Goal: Information Seeking & Learning: Learn about a topic

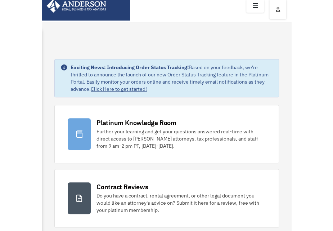
scroll to position [11, 0]
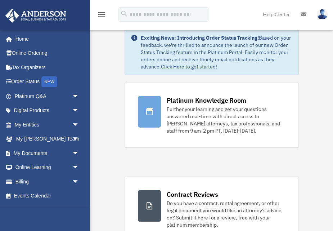
click at [27, 123] on link "My Entities arrow_drop_down" at bounding box center [47, 124] width 85 height 14
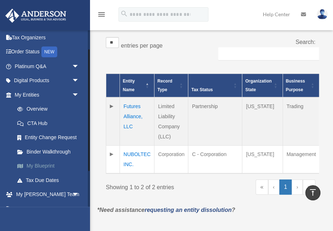
scroll to position [23, 0]
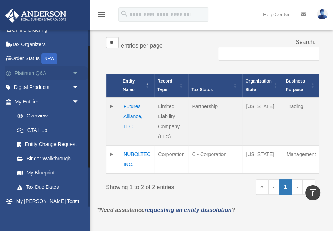
click at [36, 70] on link "Platinum Q&A arrow_drop_down" at bounding box center [47, 73] width 85 height 14
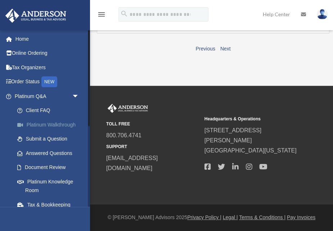
scroll to position [126, 0]
click at [37, 178] on link "Platinum Knowledge Room" at bounding box center [50, 185] width 80 height 23
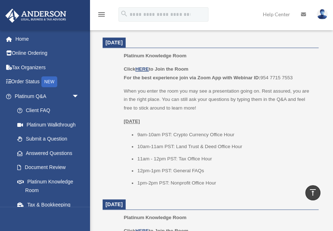
scroll to position [512, 0]
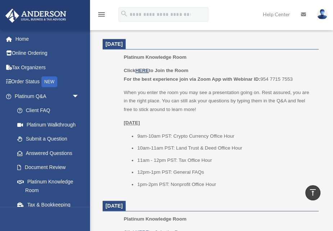
click at [100, 119] on div "Platinum Knowledge Room Our open office hours and helplines have moved into our…" at bounding box center [210, 105] width 227 height 1166
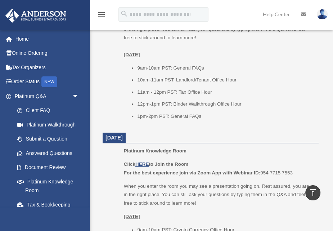
scroll to position [379, 0]
